Goal: Transaction & Acquisition: Book appointment/travel/reservation

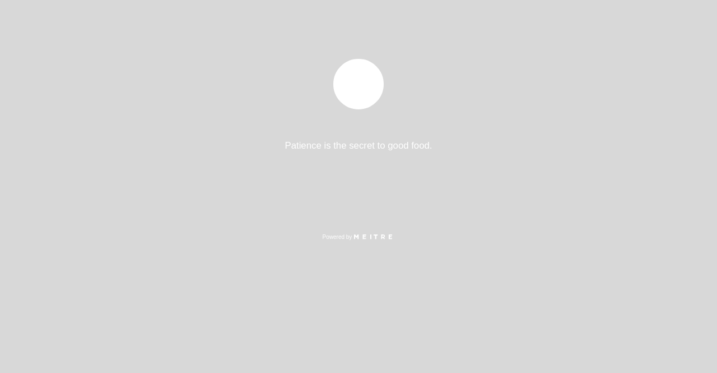
select select "es"
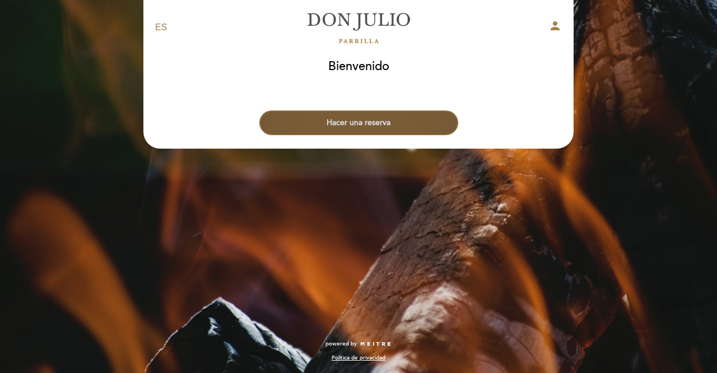
click at [358, 126] on button "Hacer una reserva" at bounding box center [358, 122] width 199 height 25
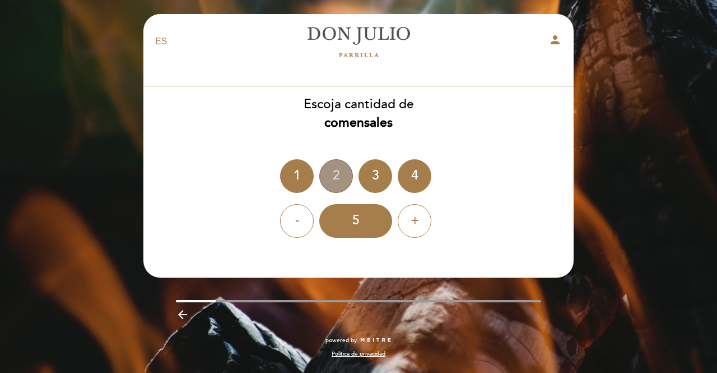
click at [331, 174] on div "2" at bounding box center [336, 176] width 34 height 34
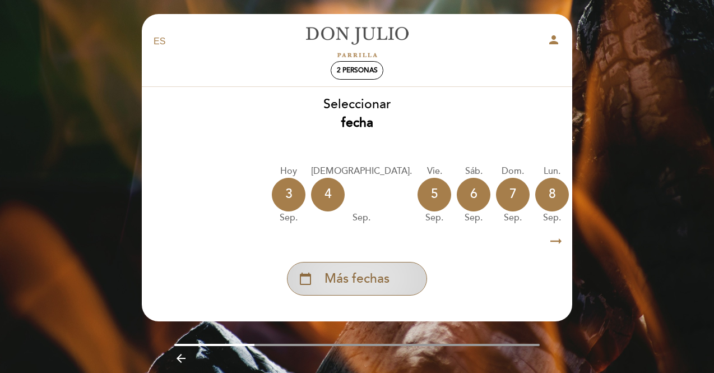
click at [391, 276] on div "calendar_today Más fechas" at bounding box center [357, 279] width 140 height 34
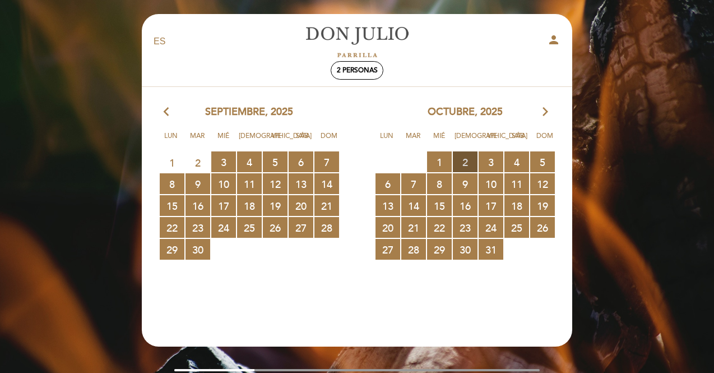
click at [466, 164] on span "2 RESERVAS DISPONIBLES" at bounding box center [465, 161] width 25 height 21
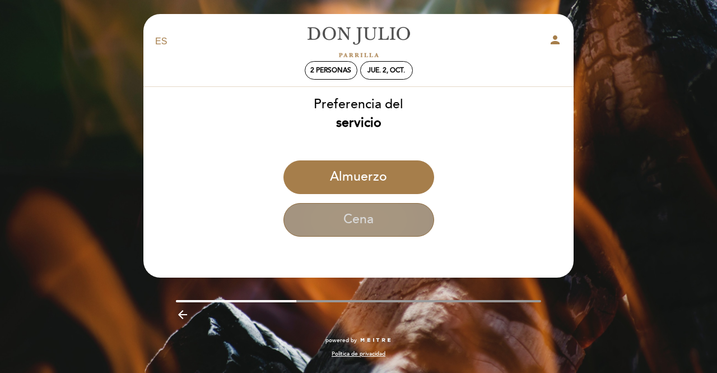
click at [381, 221] on button "Cena" at bounding box center [359, 220] width 151 height 34
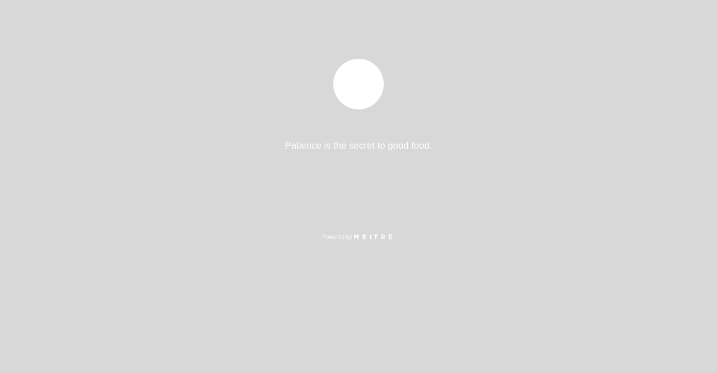
select select "es"
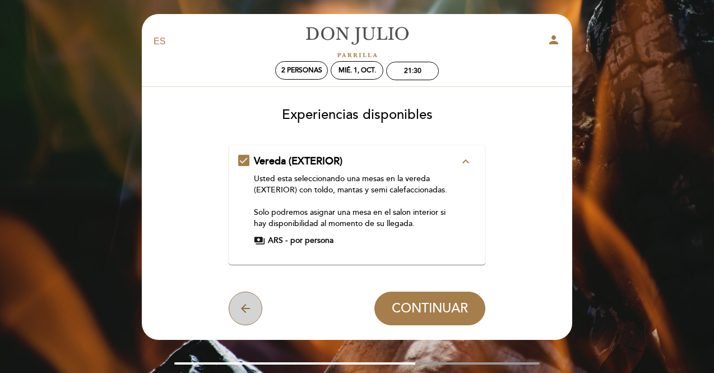
click at [252, 313] on icon "arrow_back" at bounding box center [245, 307] width 13 height 13
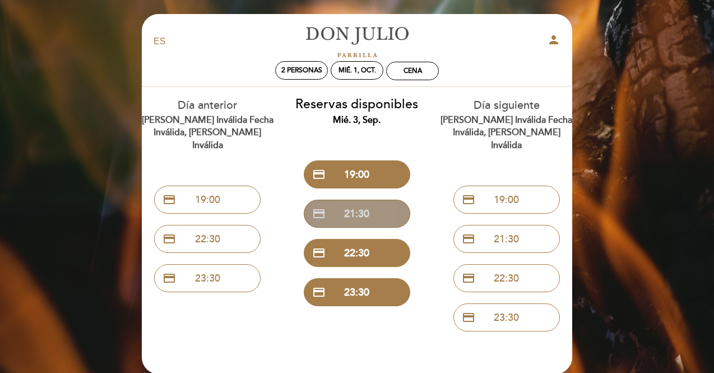
click at [369, 220] on button "credit_card 21:30" at bounding box center [357, 213] width 106 height 28
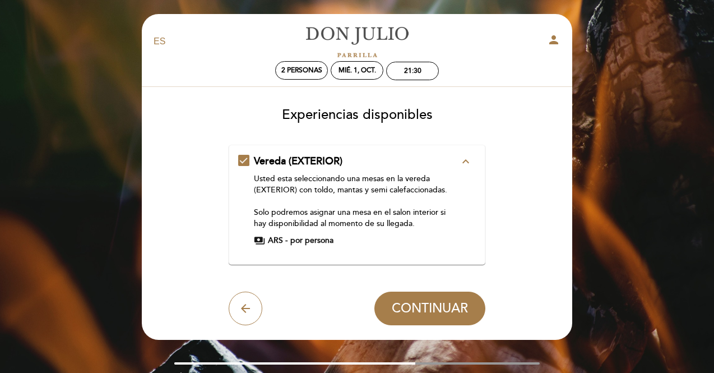
click at [460, 159] on icon "expand_less" at bounding box center [465, 161] width 13 height 13
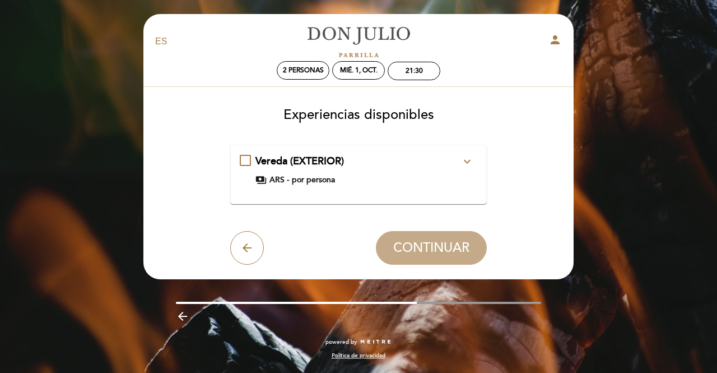
click at [460, 159] on button "expand_more" at bounding box center [467, 161] width 20 height 15
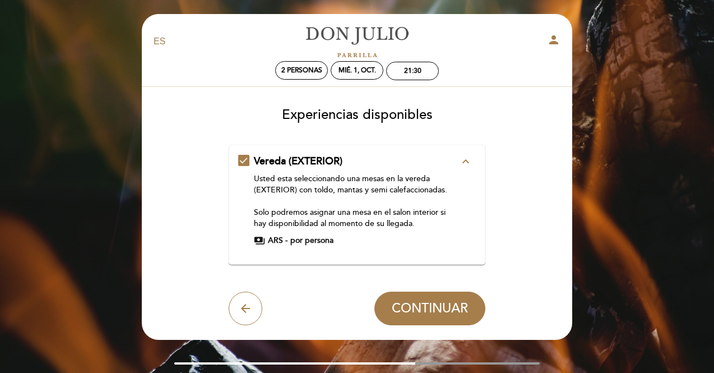
click at [247, 157] on div "Vereda (EXTERIOR) expand_less Usted esta seleccionando una mesas en la vereda (…" at bounding box center [357, 200] width 238 height 92
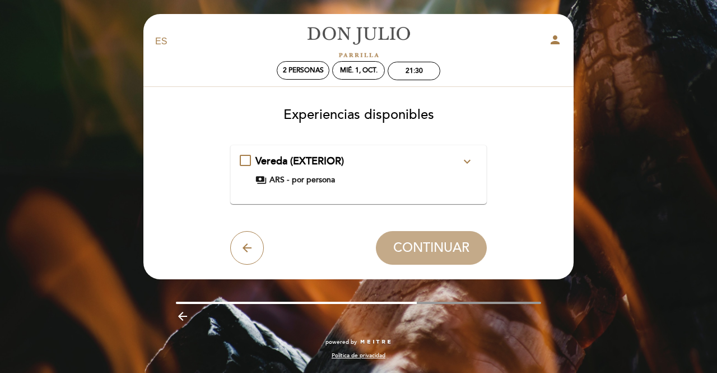
click at [245, 159] on div "Vereda (EXTERIOR) expand_more Usted esta seleccionando una mesas en la vereda (…" at bounding box center [359, 169] width 238 height 31
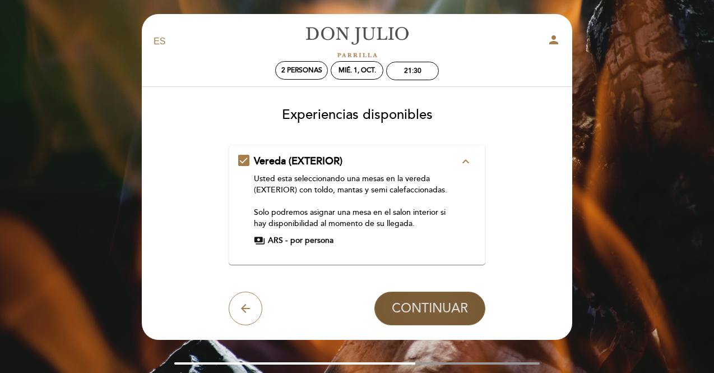
click at [429, 316] on button "CONTINUAR" at bounding box center [429, 308] width 111 height 34
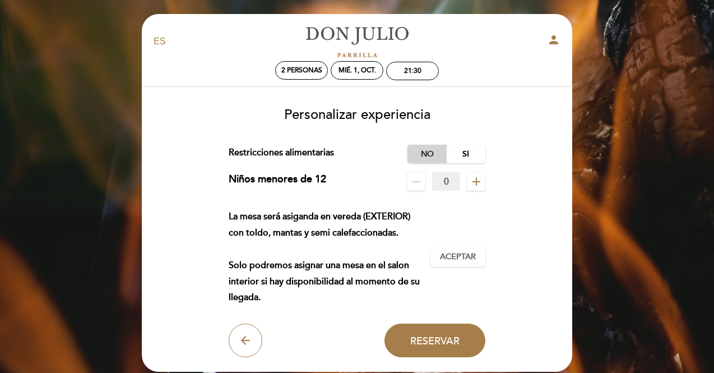
click at [426, 160] on label "No" at bounding box center [426, 154] width 39 height 18
click at [457, 253] on span "Aceptar" at bounding box center [458, 257] width 36 height 12
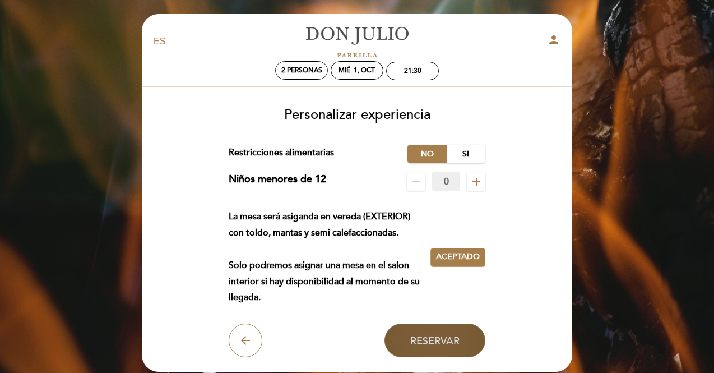
click at [435, 339] on span "Reservar" at bounding box center [434, 340] width 49 height 12
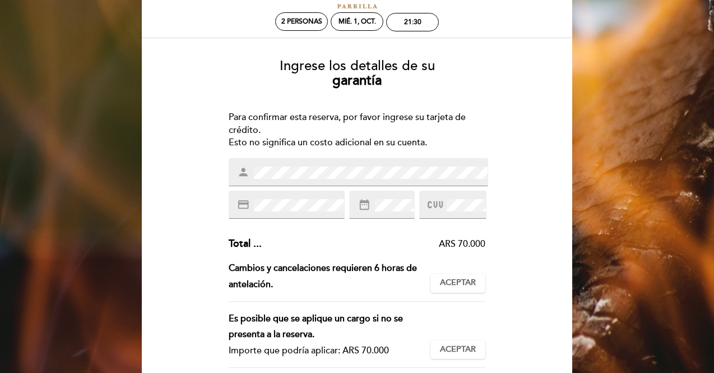
scroll to position [71, 0]
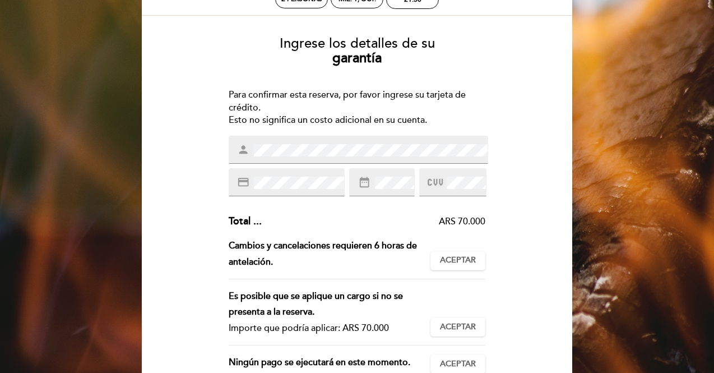
click at [347, 156] on div "person" at bounding box center [358, 150] width 259 height 28
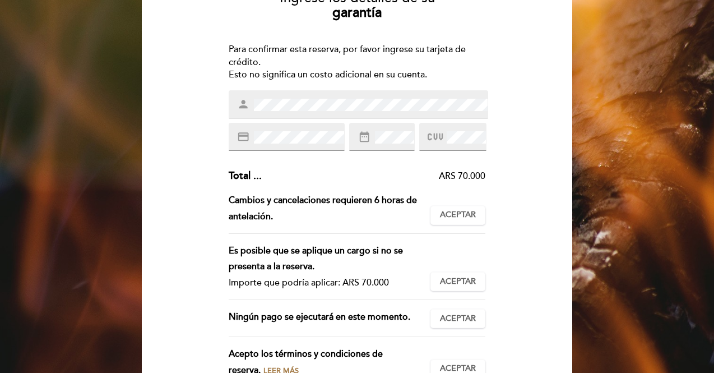
scroll to position [115, 0]
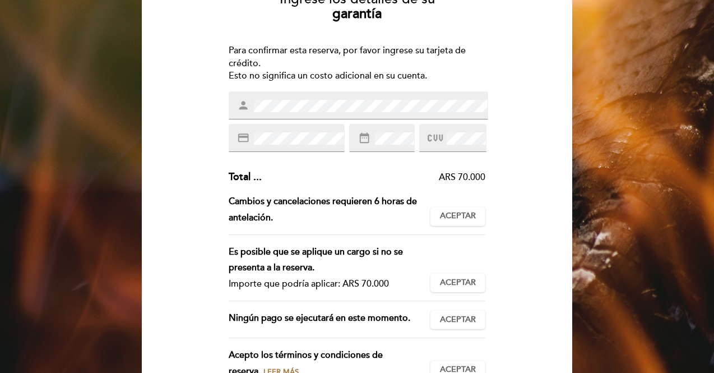
click at [314, 93] on div "person" at bounding box center [358, 105] width 259 height 28
click at [223, 100] on div "Ingrese los detalles de su garantía Para confirmar esta reserva, por favor ingr…" at bounding box center [357, 211] width 415 height 457
click at [389, 132] on span at bounding box center [393, 138] width 41 height 13
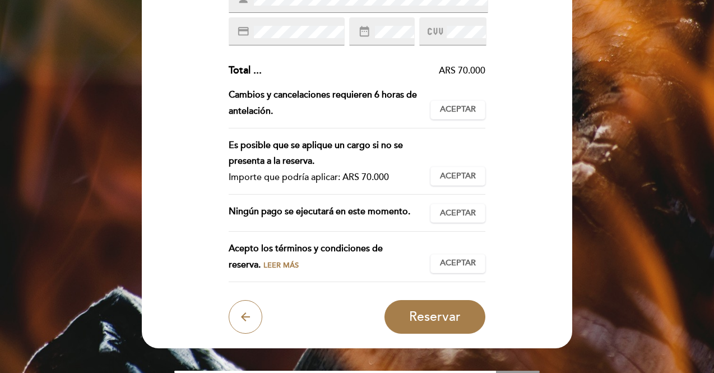
scroll to position [222, 0]
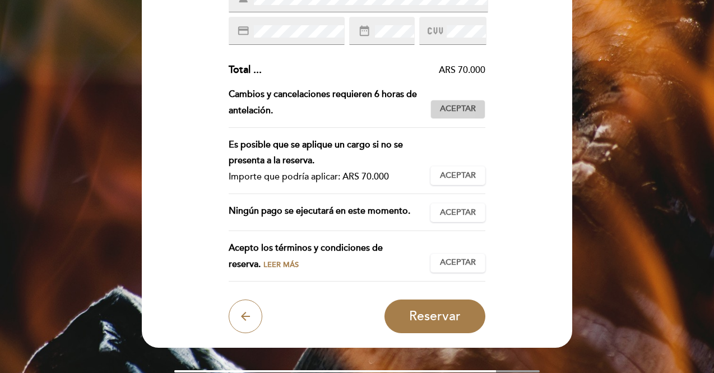
click at [458, 108] on span "Aceptar" at bounding box center [458, 109] width 36 height 12
click at [461, 170] on span "Aceptar" at bounding box center [458, 176] width 36 height 12
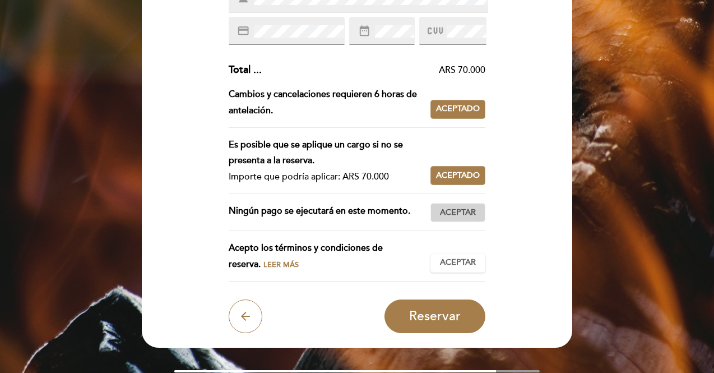
click at [457, 210] on span "Aceptar" at bounding box center [458, 213] width 36 height 12
click at [452, 261] on span "Aceptar" at bounding box center [458, 263] width 36 height 12
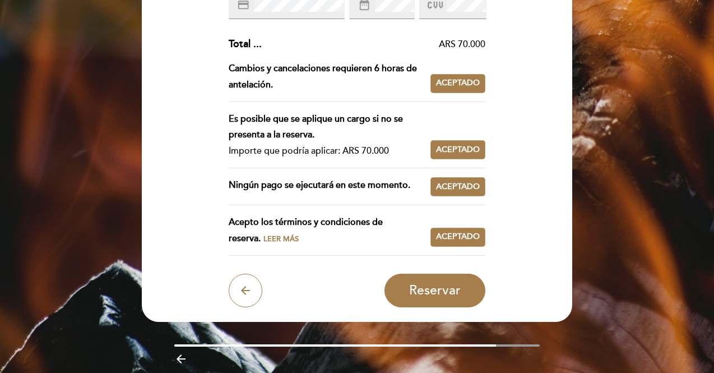
scroll to position [250, 0]
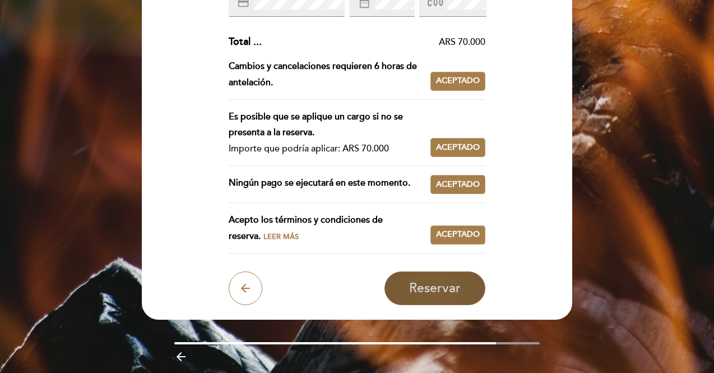
click at [428, 277] on button "Reservar" at bounding box center [434, 288] width 101 height 34
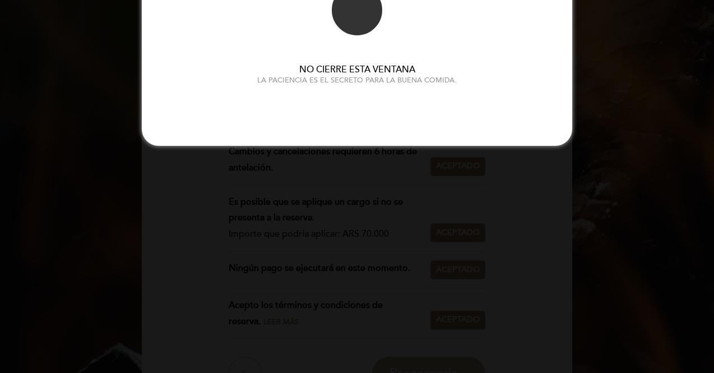
scroll to position [0, 0]
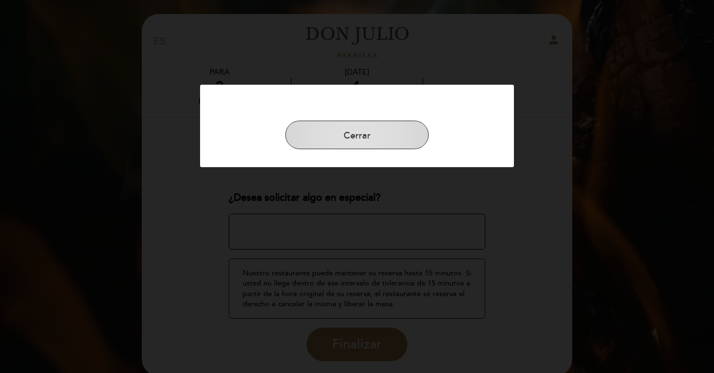
click at [358, 133] on button "Cerrar" at bounding box center [356, 134] width 143 height 29
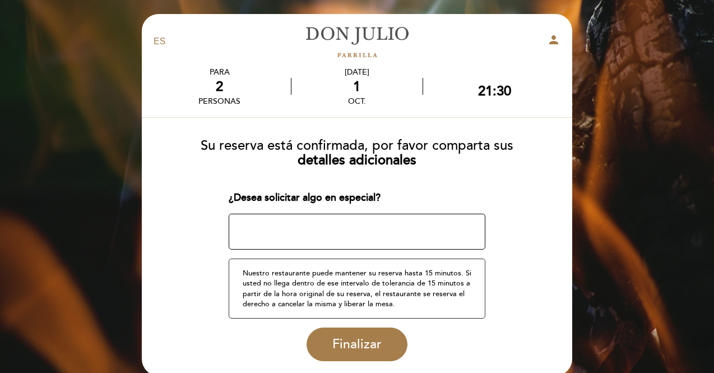
click at [329, 228] on textarea at bounding box center [357, 231] width 257 height 36
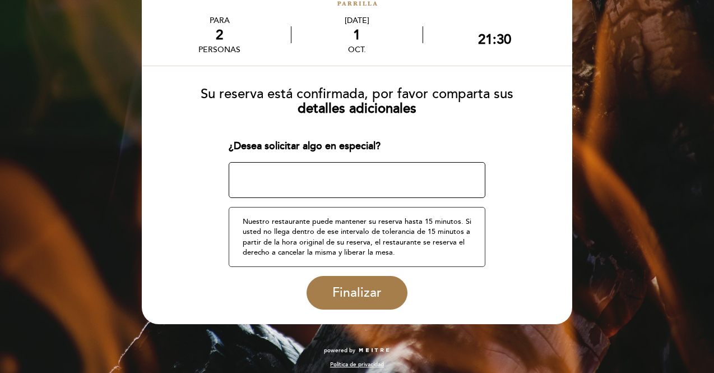
scroll to position [57, 0]
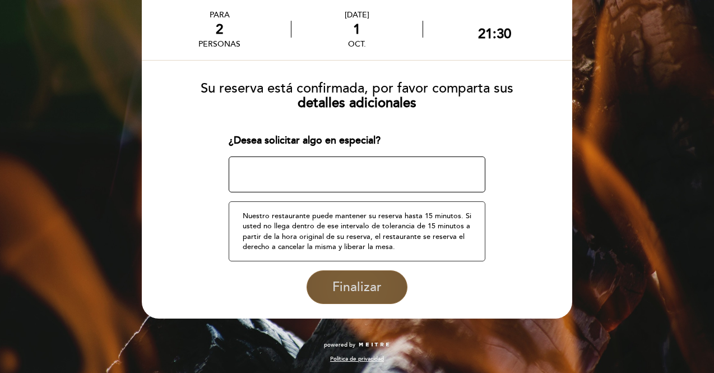
click at [360, 278] on button "Finalizar" at bounding box center [357, 287] width 101 height 34
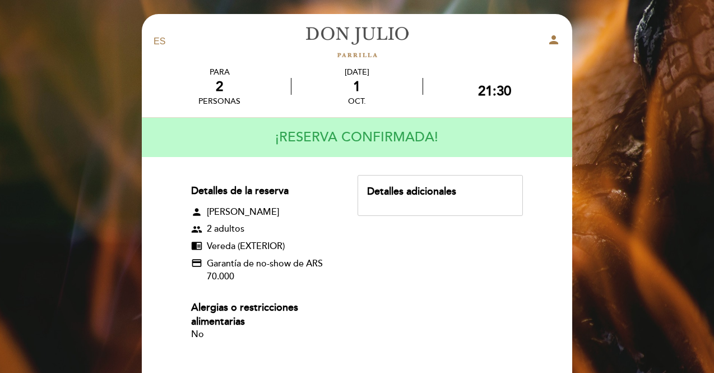
click at [402, 196] on div "Detalles adicionales" at bounding box center [440, 191] width 146 height 15
